Goal: Information Seeking & Learning: Learn about a topic

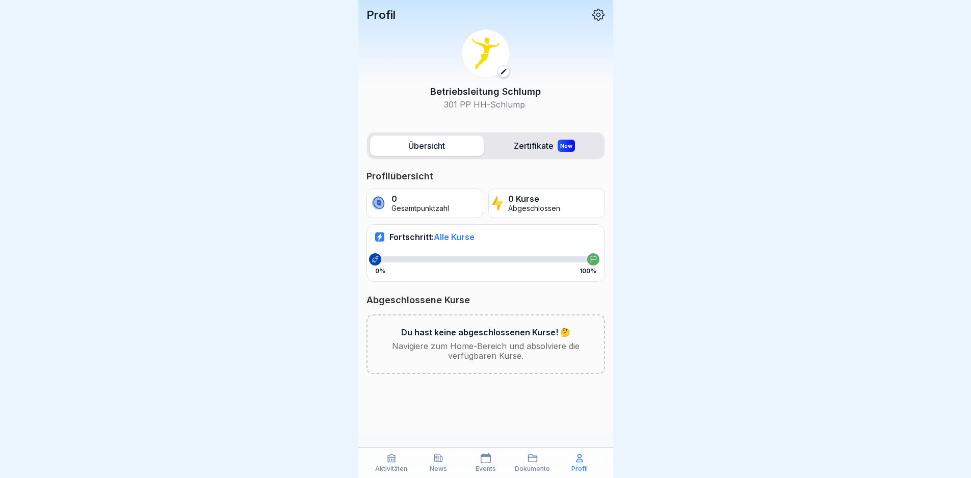
click at [541, 464] on div "Dokumente" at bounding box center [533, 462] width 42 height 19
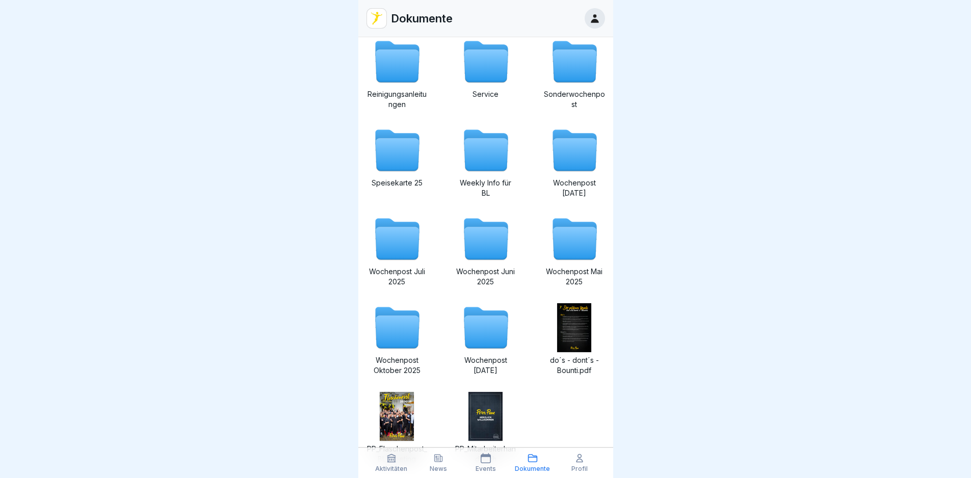
scroll to position [204, 0]
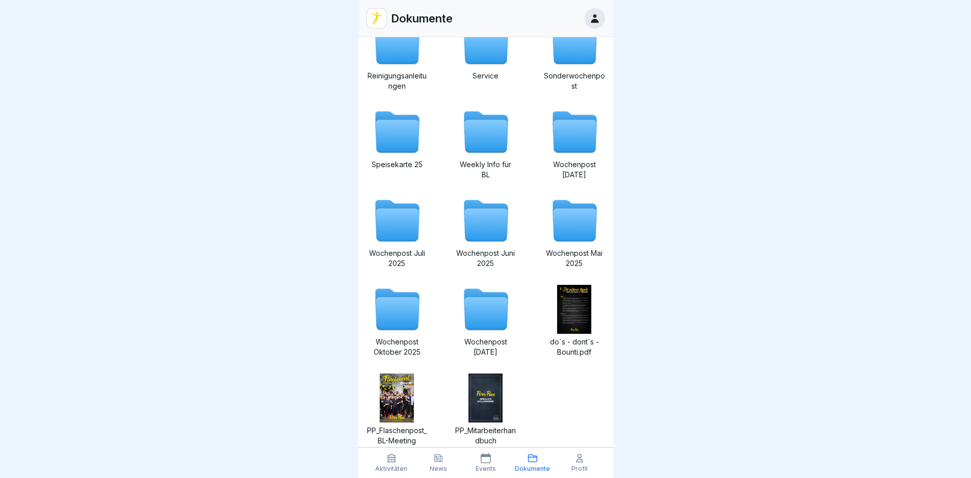
click at [484, 126] on icon at bounding box center [486, 136] width 44 height 33
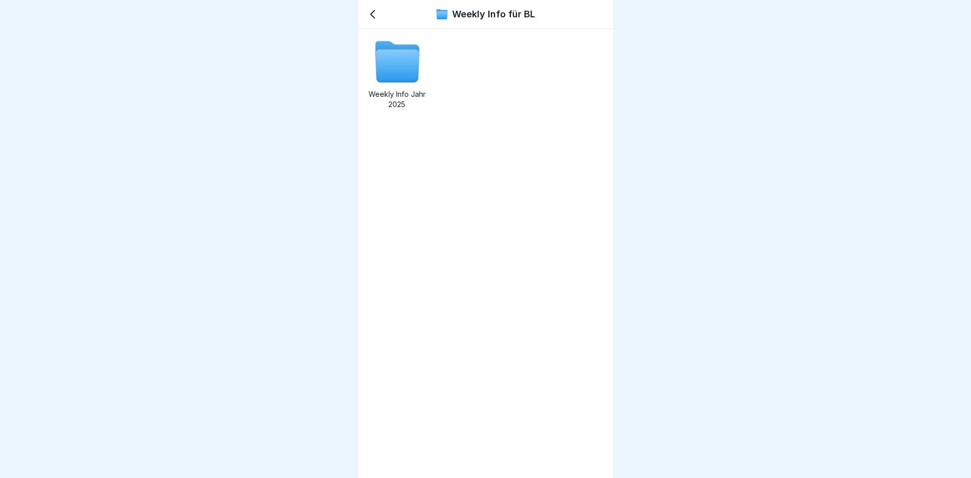
click at [412, 67] on icon at bounding box center [397, 66] width 44 height 33
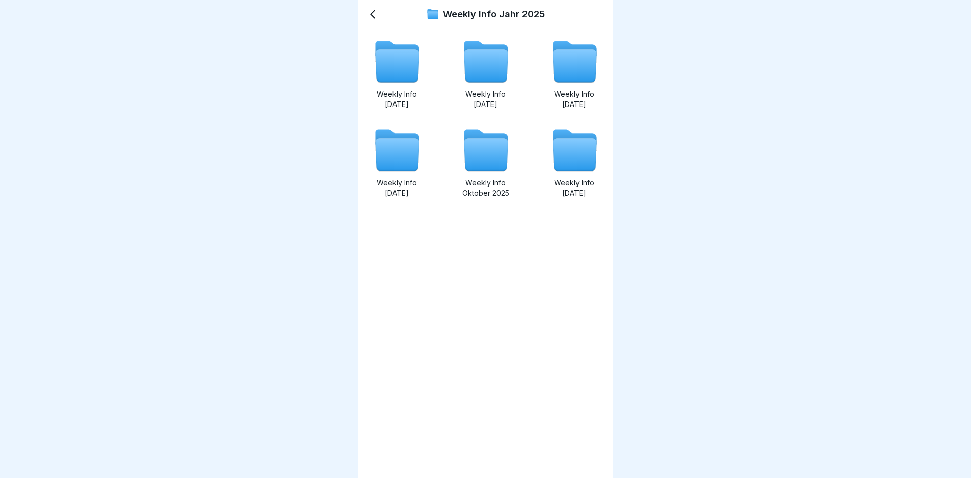
click at [477, 68] on icon at bounding box center [486, 66] width 44 height 33
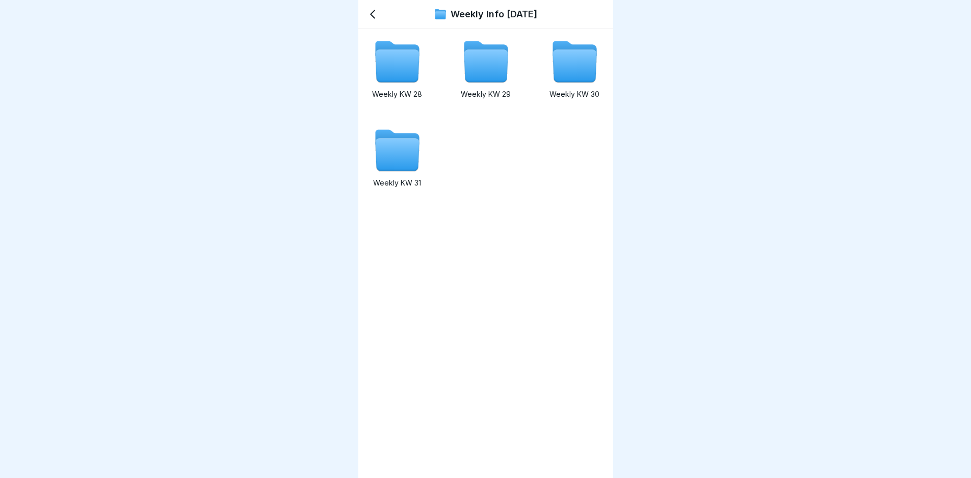
click at [397, 77] on icon at bounding box center [397, 66] width 44 height 33
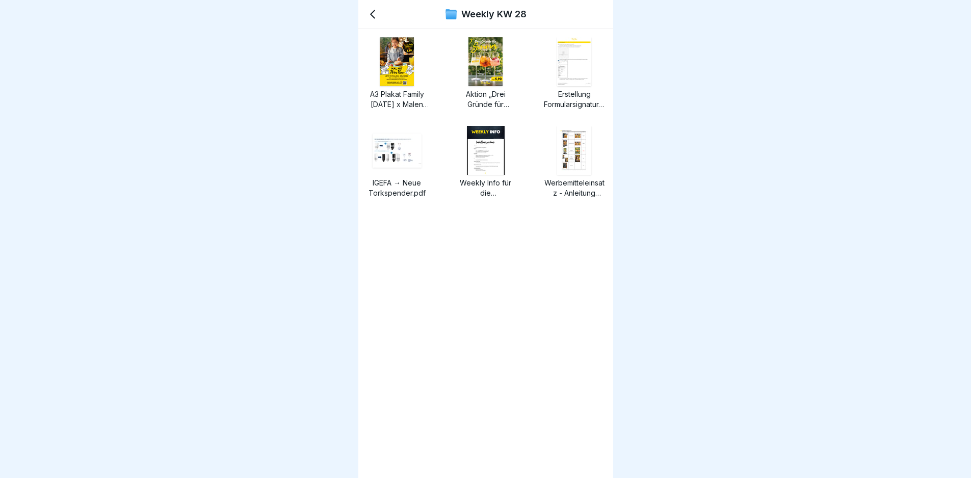
click at [377, 3] on div "Weekly KW 28" at bounding box center [485, 14] width 255 height 29
click at [368, 18] on icon at bounding box center [373, 14] width 12 height 12
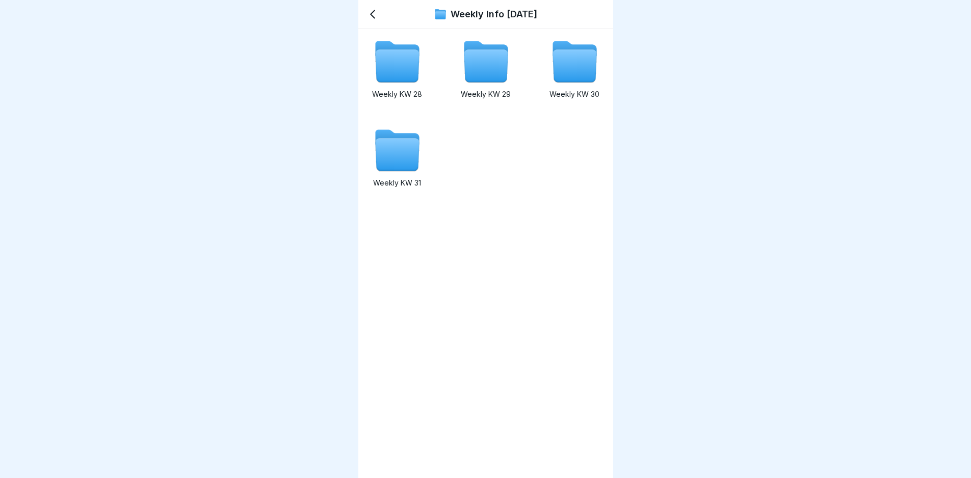
click at [483, 70] on icon at bounding box center [486, 66] width 44 height 33
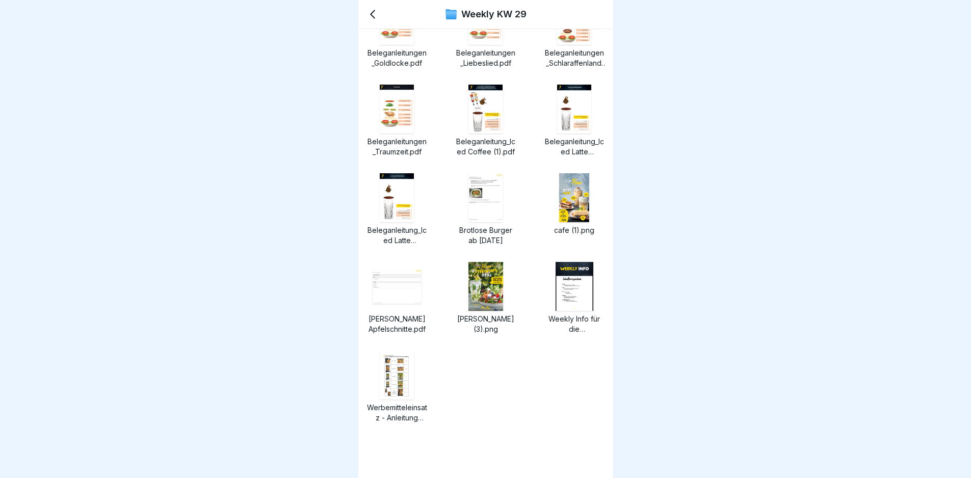
click at [373, 12] on icon at bounding box center [373, 14] width 12 height 12
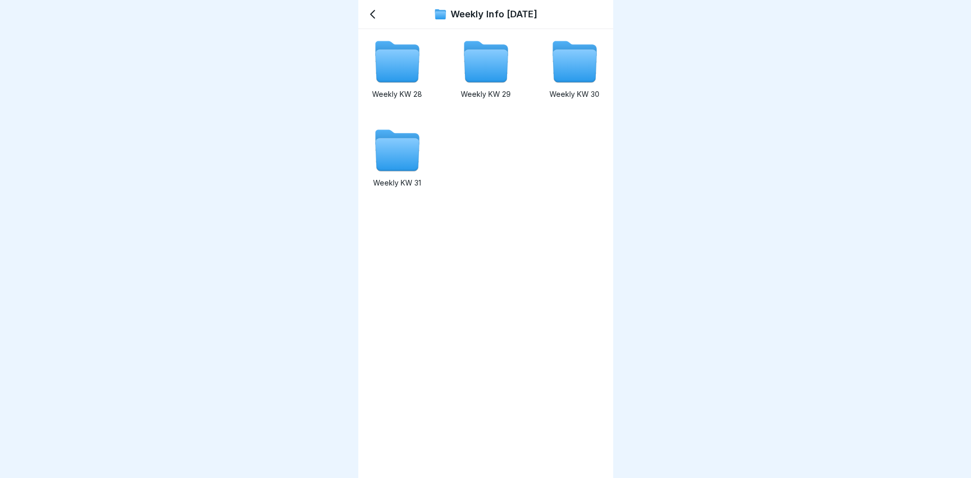
click at [580, 67] on icon at bounding box center [575, 66] width 44 height 33
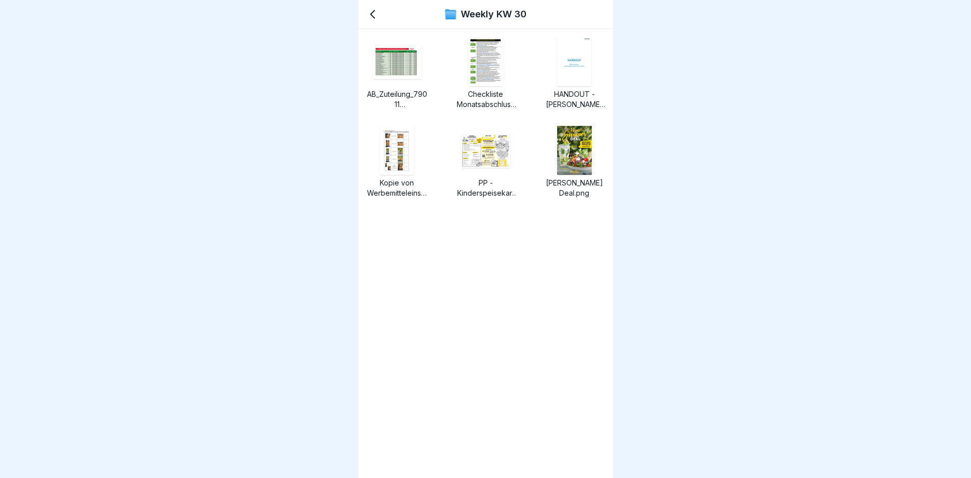
click at [373, 14] on icon at bounding box center [373, 14] width 12 height 12
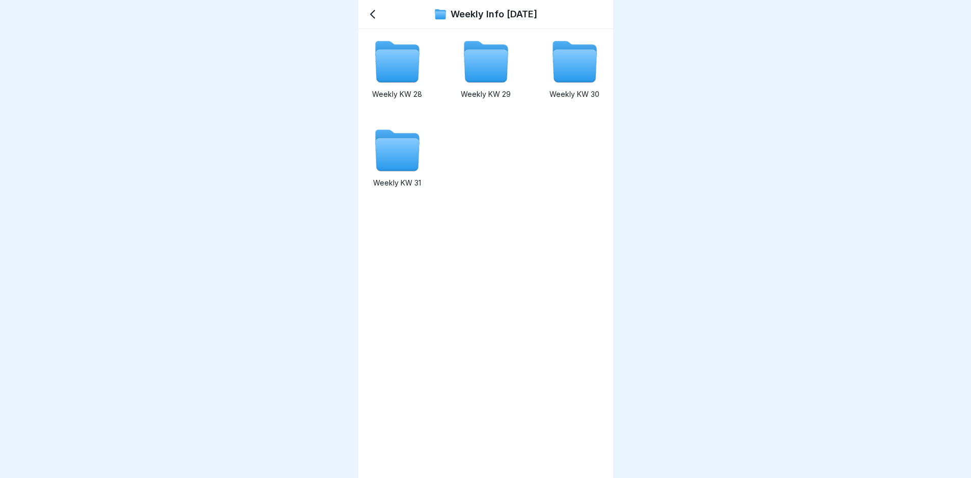
click at [399, 174] on icon at bounding box center [397, 150] width 49 height 49
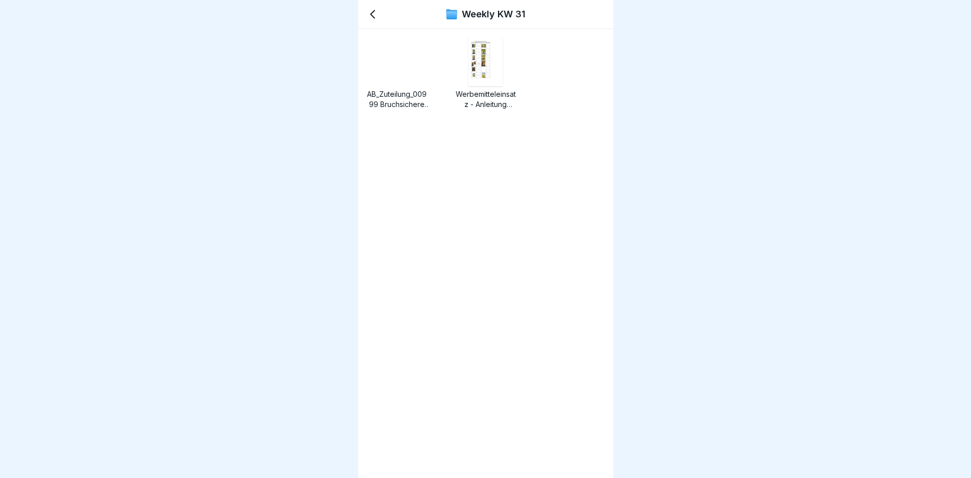
click at [378, 12] on icon at bounding box center [373, 14] width 12 height 12
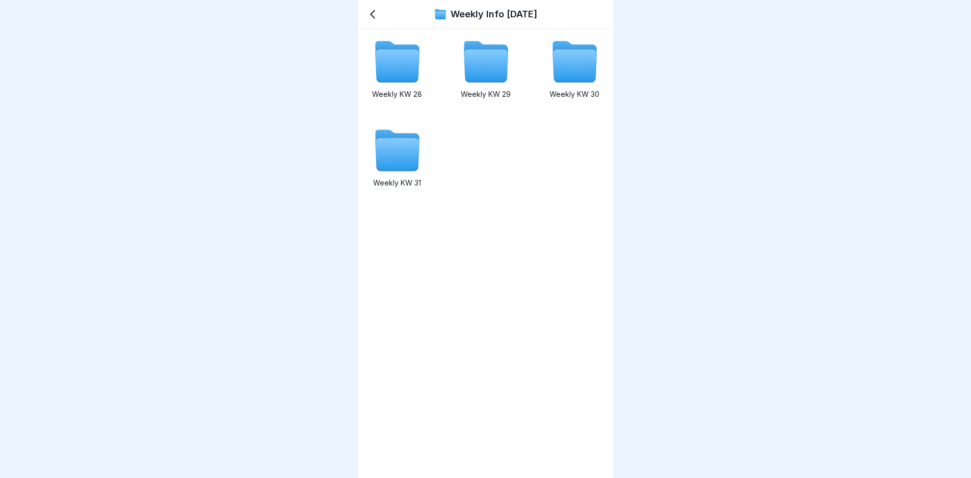
click at [371, 15] on icon at bounding box center [373, 14] width 12 height 12
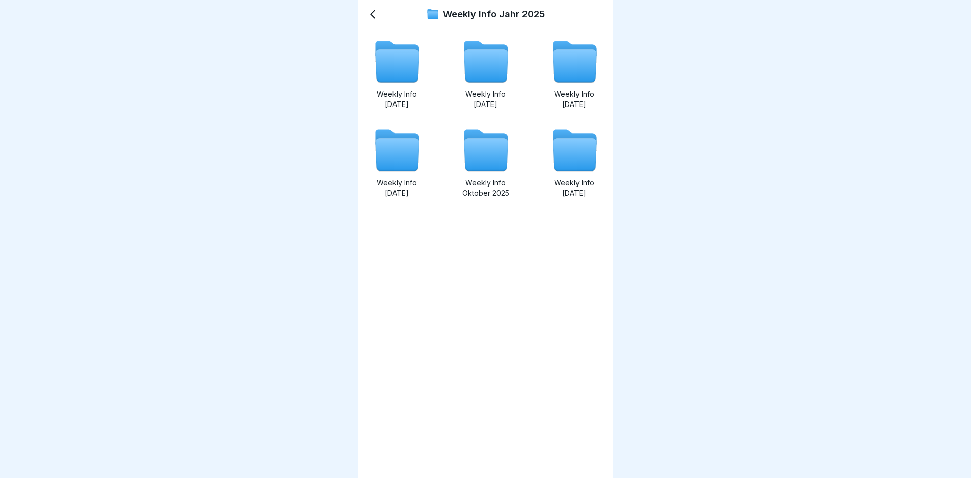
click at [571, 74] on icon at bounding box center [575, 66] width 44 height 33
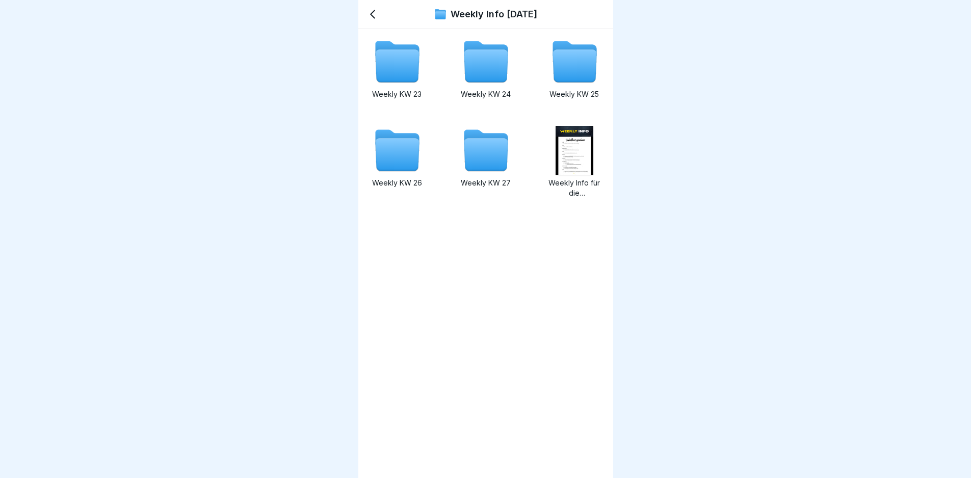
click at [407, 64] on icon at bounding box center [397, 66] width 44 height 33
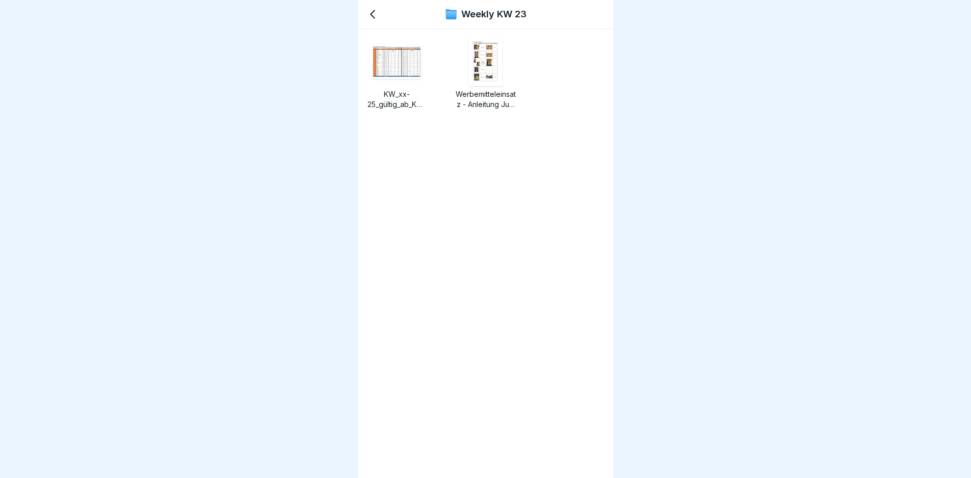
click at [373, 16] on icon at bounding box center [373, 14] width 12 height 12
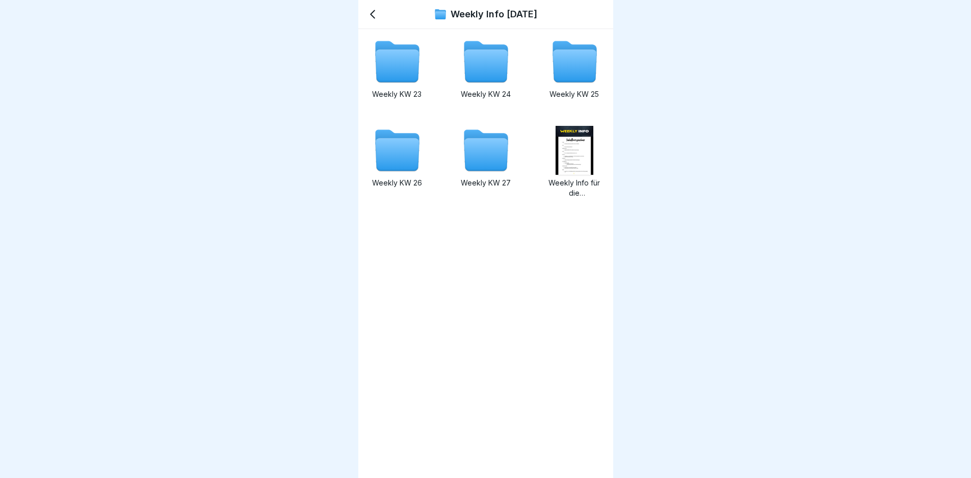
click at [484, 59] on icon at bounding box center [486, 66] width 44 height 33
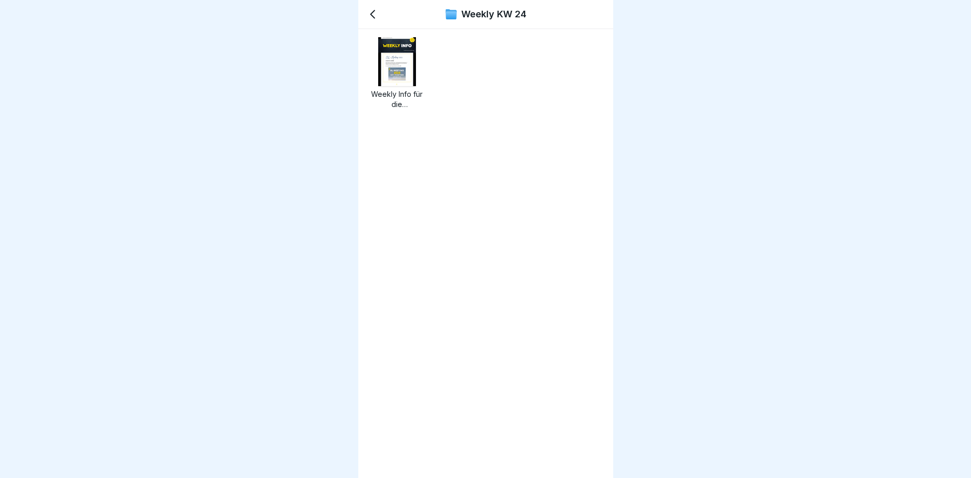
click at [372, 24] on div "Weekly KW 24" at bounding box center [485, 14] width 255 height 29
click at [374, 16] on icon at bounding box center [373, 14] width 12 height 12
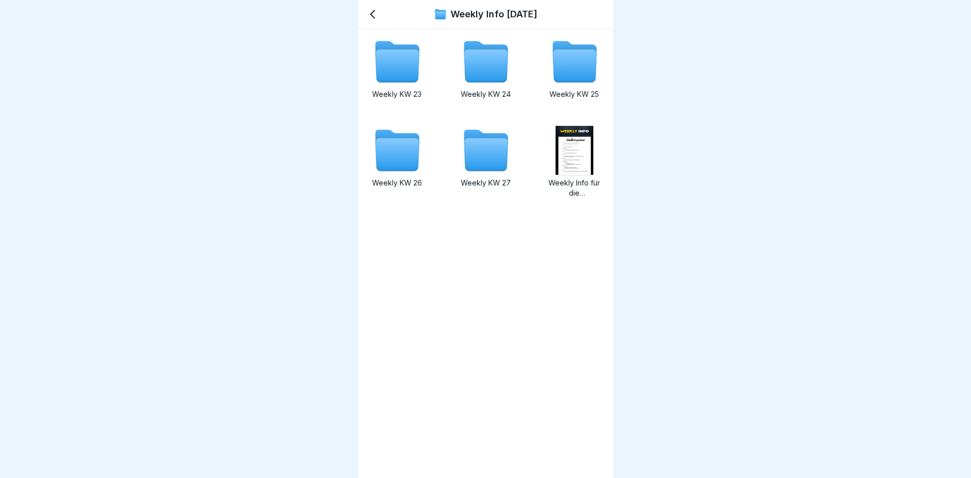
click at [560, 73] on icon at bounding box center [575, 66] width 44 height 33
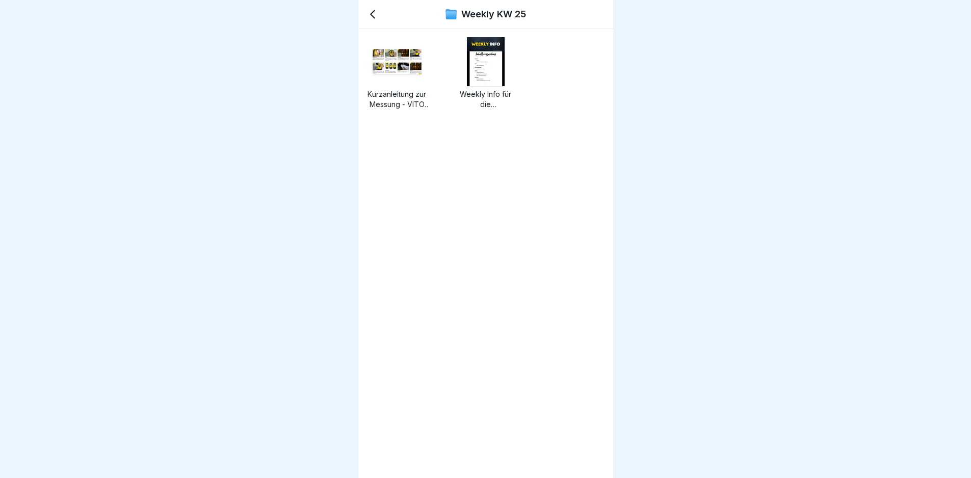
click at [365, 17] on div "Weekly KW 25" at bounding box center [485, 14] width 255 height 29
click at [369, 13] on icon at bounding box center [373, 14] width 12 height 12
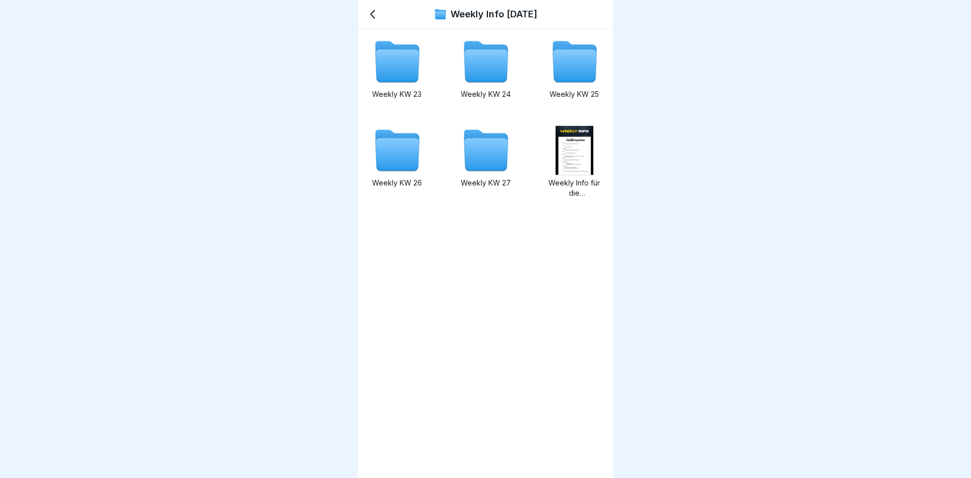
click at [390, 148] on icon at bounding box center [397, 155] width 44 height 33
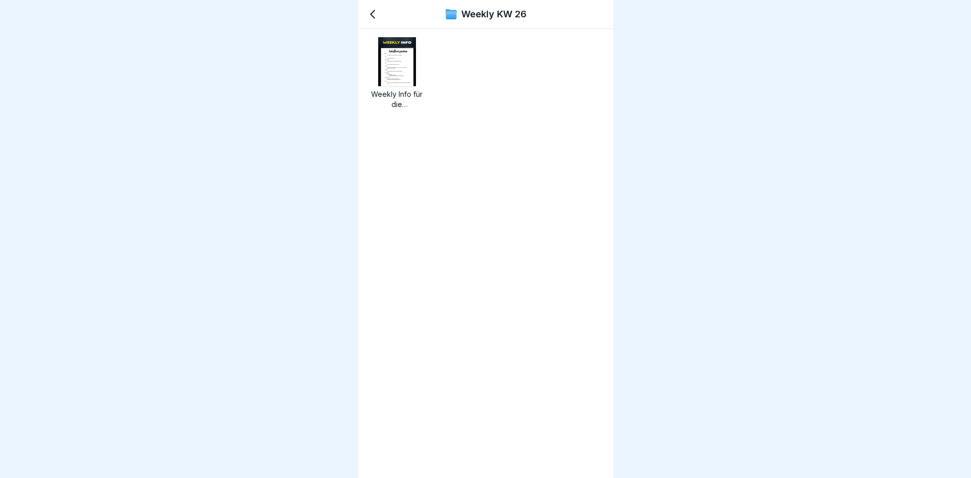
click at [368, 14] on icon at bounding box center [373, 14] width 12 height 12
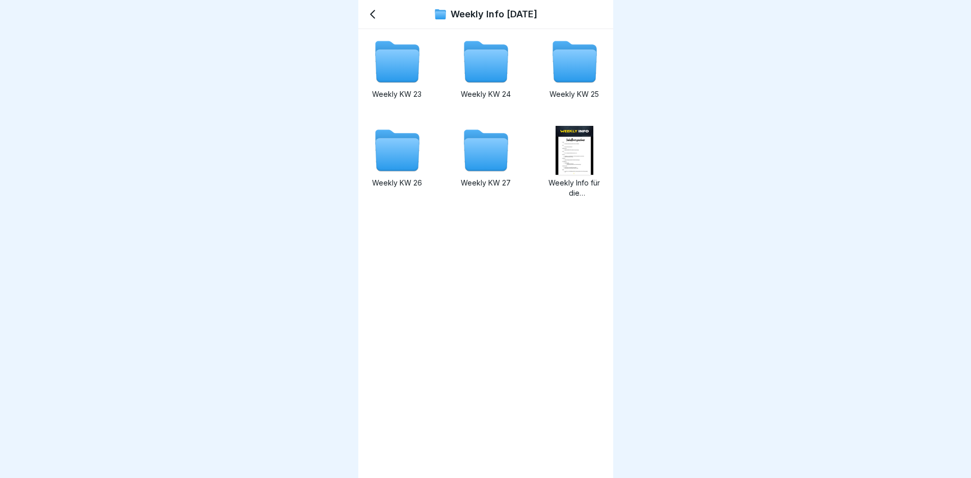
click at [469, 162] on icon at bounding box center [486, 155] width 44 height 33
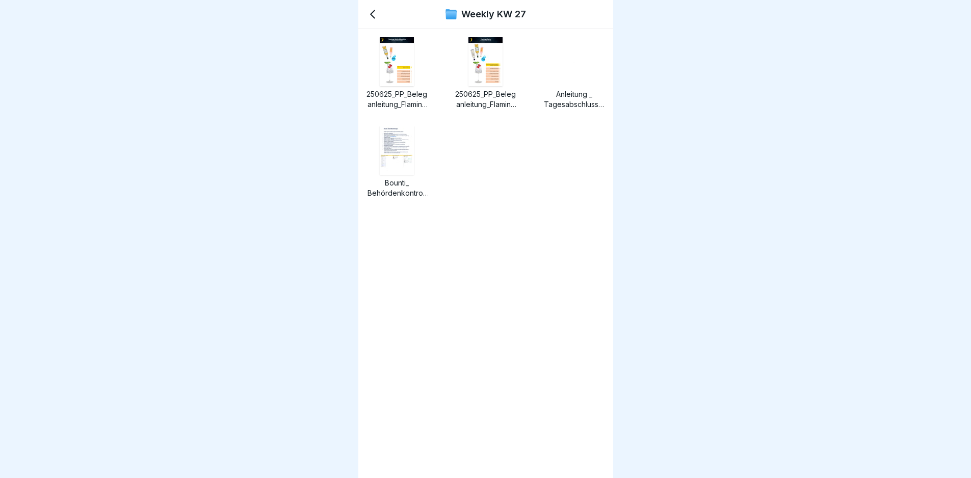
click at [375, 15] on icon at bounding box center [373, 14] width 12 height 12
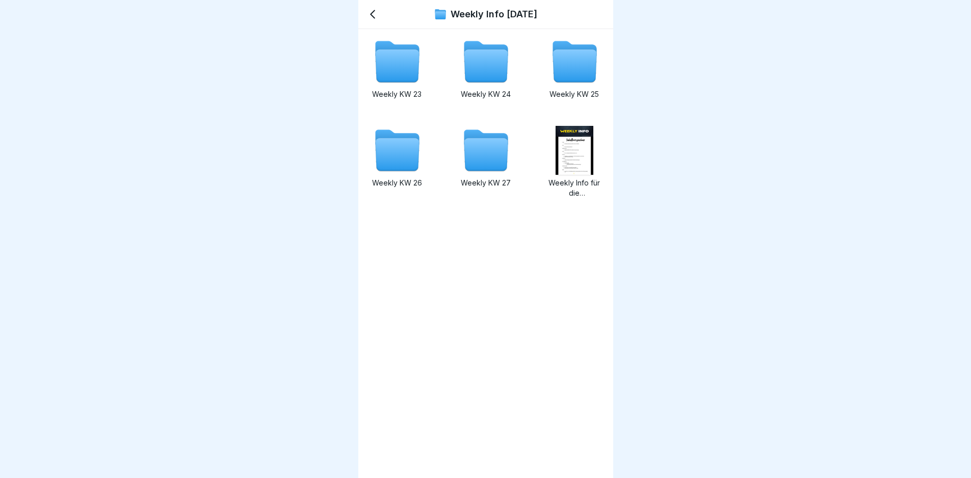
click at [375, 15] on icon at bounding box center [373, 14] width 12 height 12
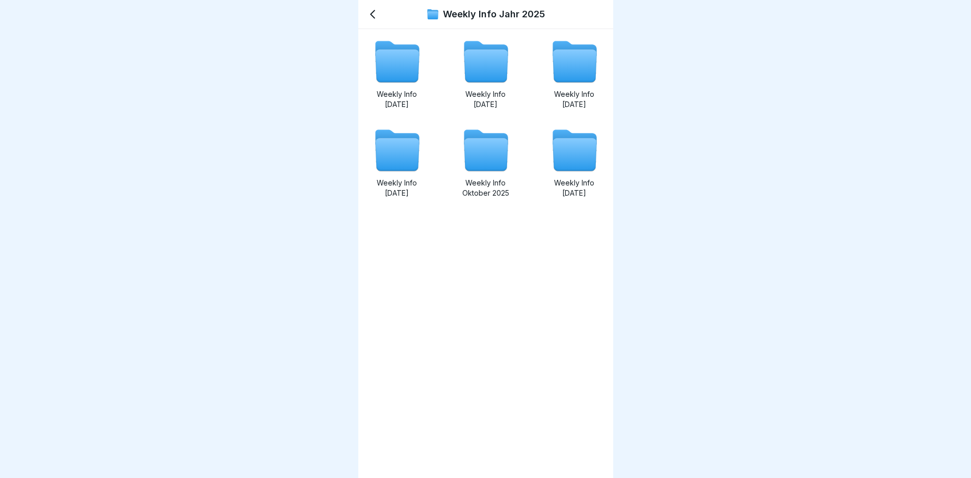
click at [571, 166] on icon at bounding box center [575, 155] width 44 height 33
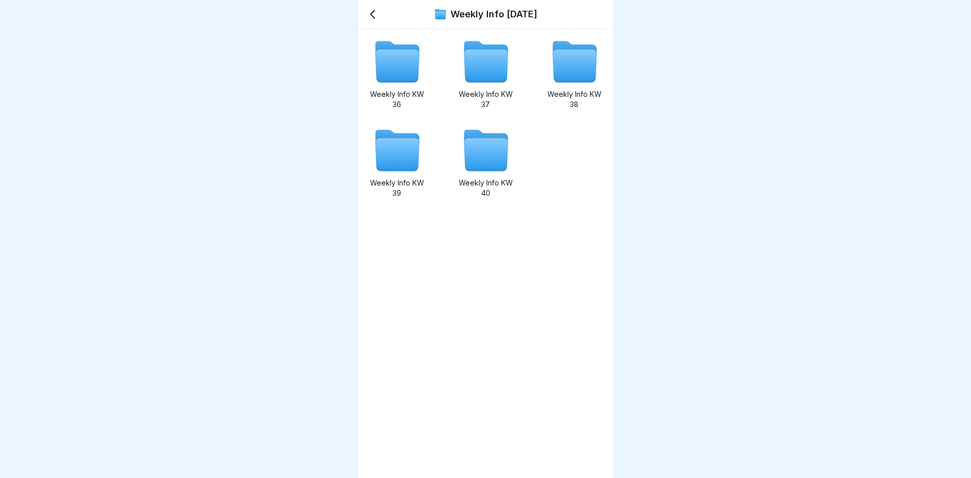
click at [409, 97] on p "Weekly Info KW 36" at bounding box center [397, 99] width 61 height 20
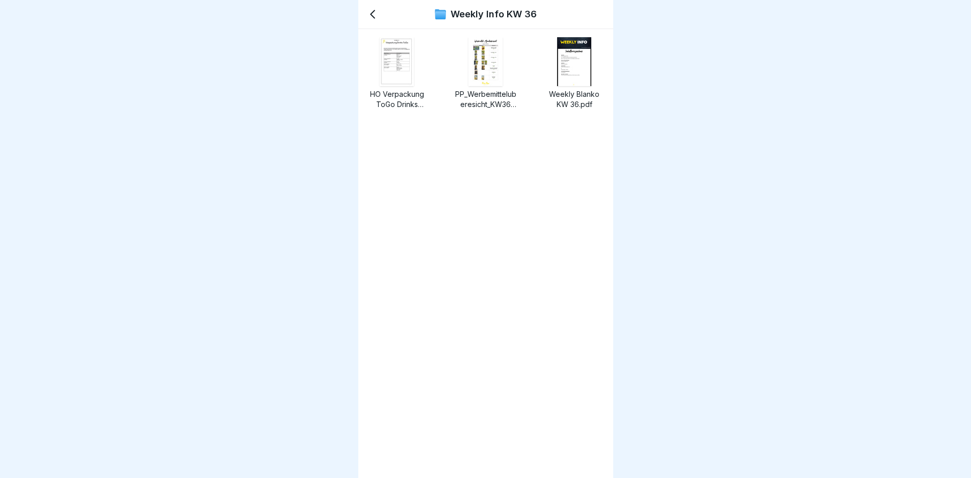
click at [369, 13] on icon at bounding box center [373, 14] width 12 height 12
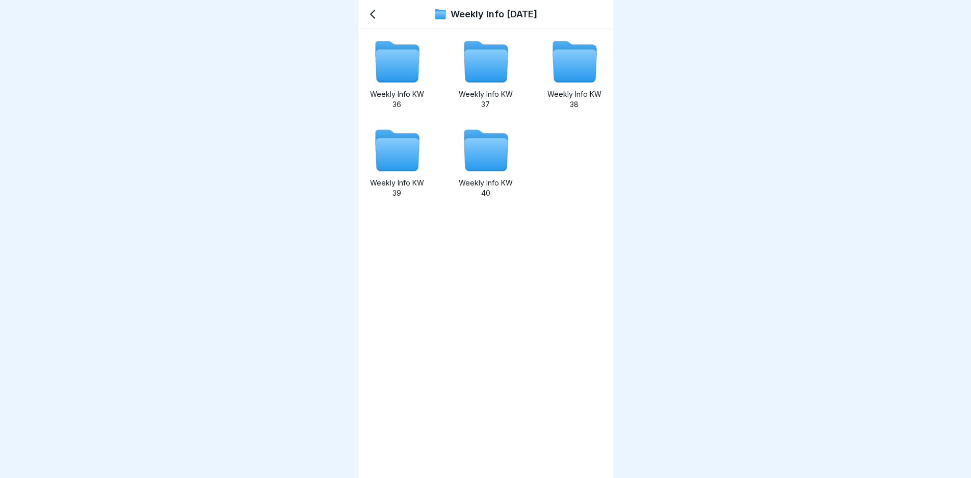
click at [414, 170] on icon at bounding box center [397, 155] width 44 height 33
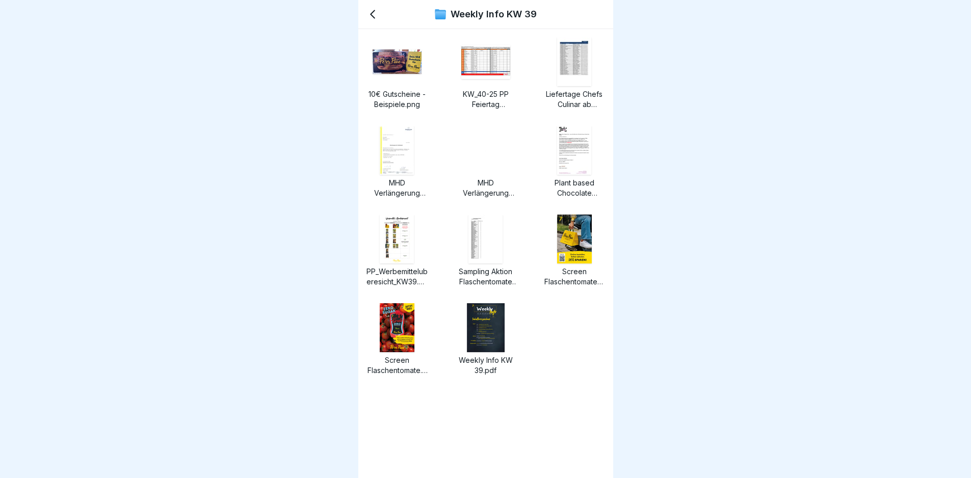
click at [378, 18] on icon at bounding box center [373, 14] width 12 height 12
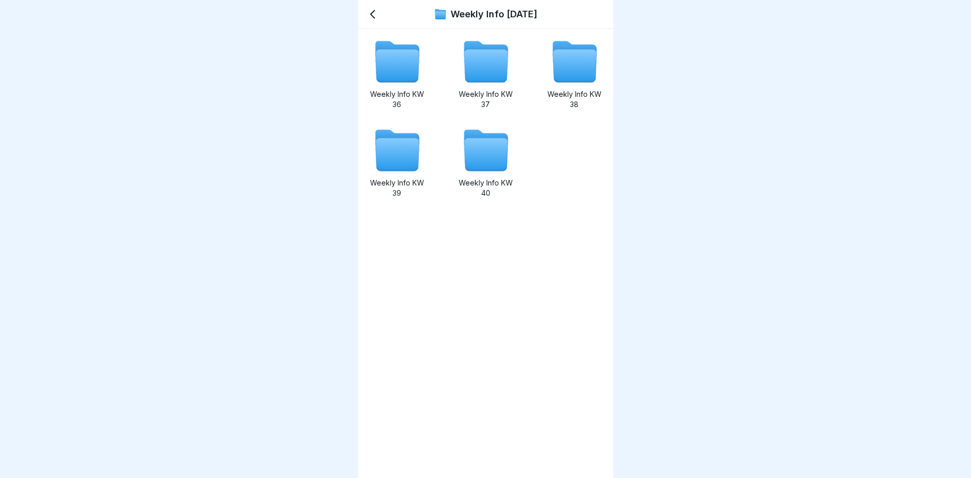
click at [378, 18] on icon at bounding box center [373, 14] width 12 height 12
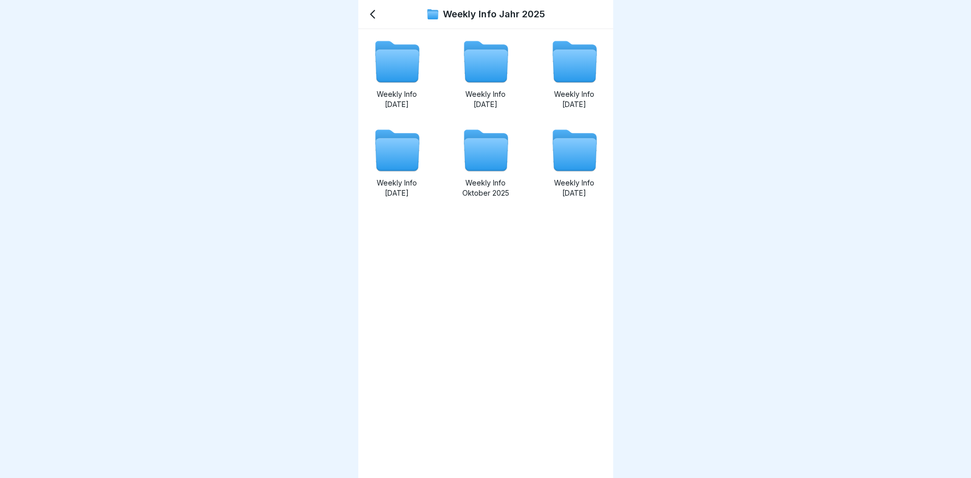
click at [397, 163] on icon at bounding box center [397, 155] width 44 height 33
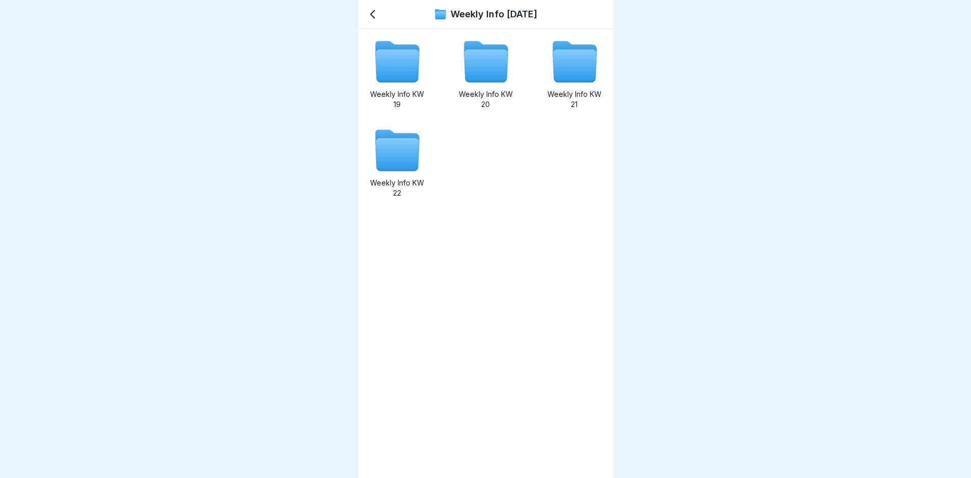
click at [413, 71] on icon at bounding box center [397, 66] width 44 height 33
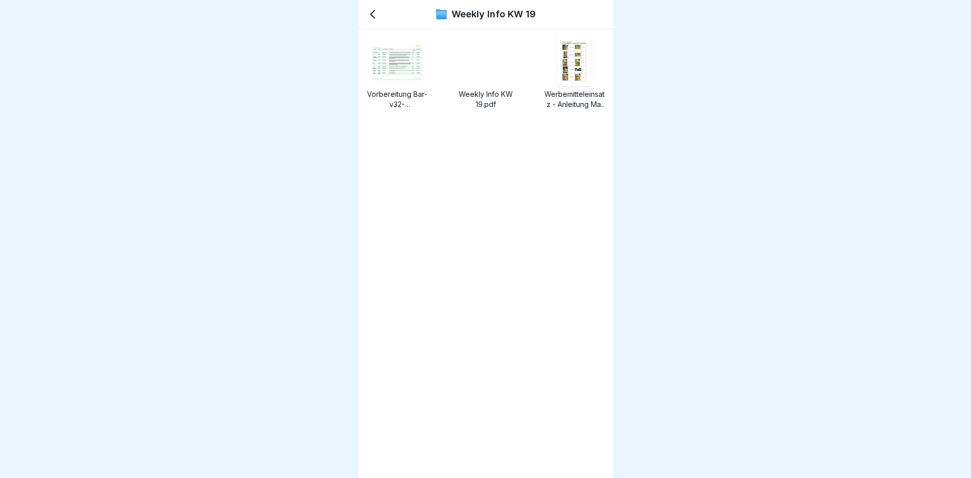
click at [370, 15] on icon at bounding box center [373, 14] width 12 height 12
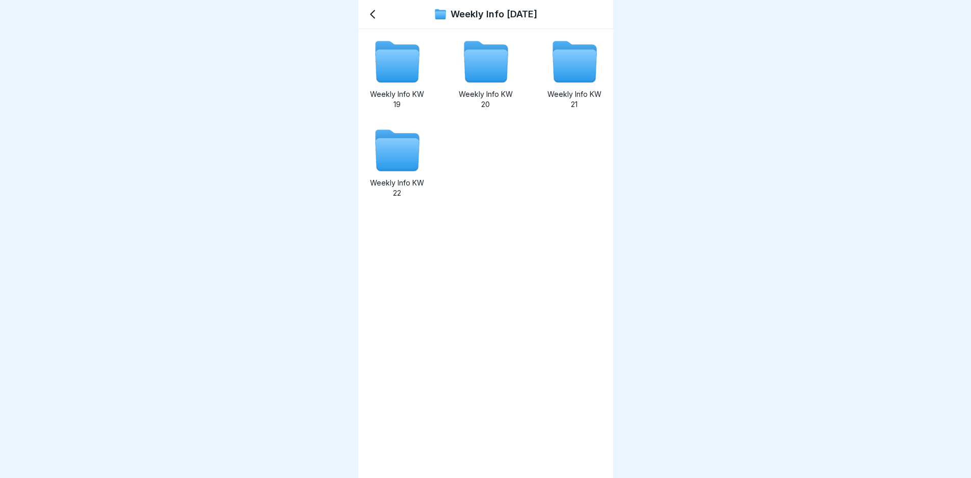
click at [491, 68] on icon at bounding box center [486, 66] width 44 height 33
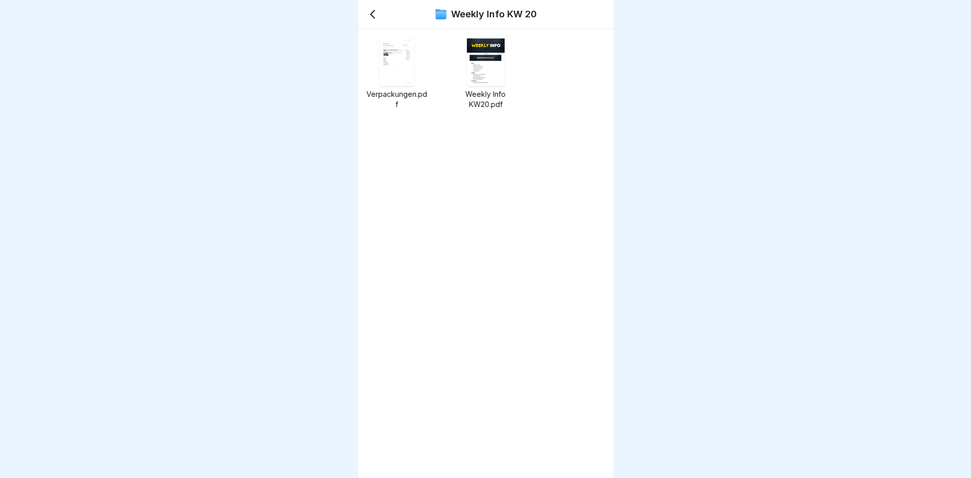
click at [371, 20] on div "Weekly Info KW 20" at bounding box center [485, 14] width 255 height 29
